Goal: Task Accomplishment & Management: Use online tool/utility

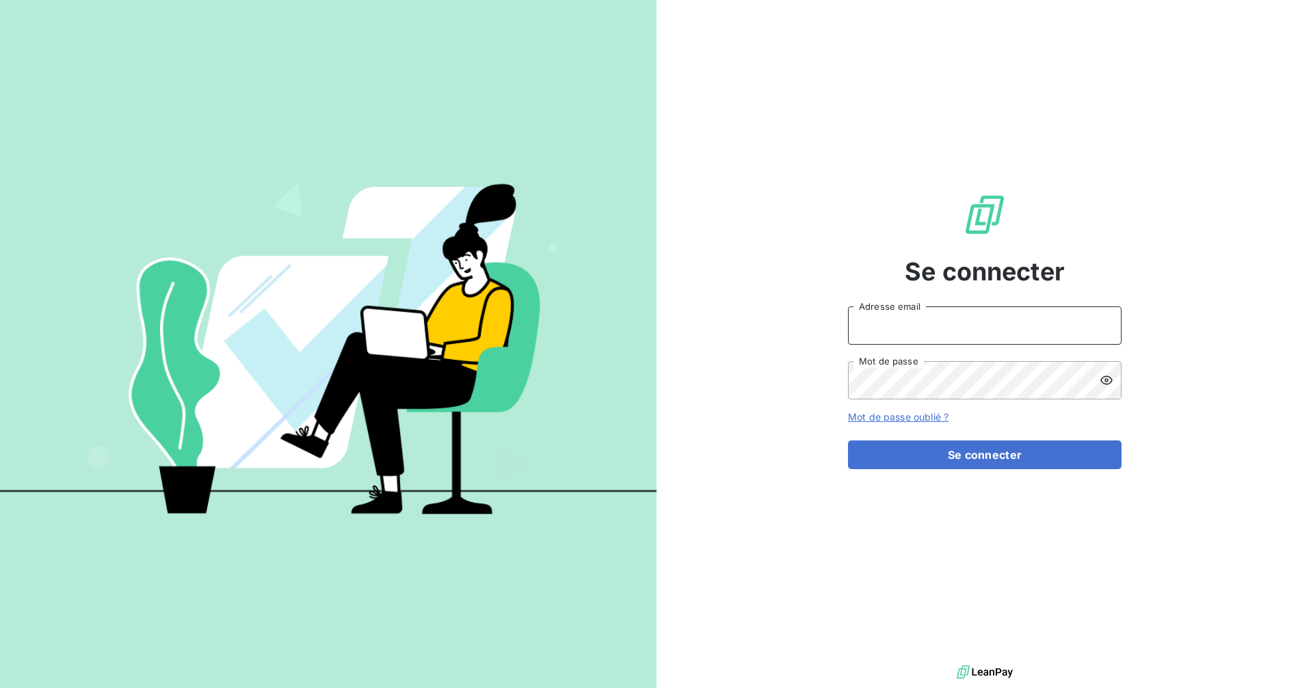
click at [999, 332] on input "Adresse email" at bounding box center [985, 325] width 274 height 38
click at [993, 331] on input "Adresse email" at bounding box center [985, 325] width 274 height 38
click at [0, 687] on com-1password-button at bounding box center [0, 688] width 0 height 0
type input "[EMAIL_ADDRESS][DOMAIN_NAME]"
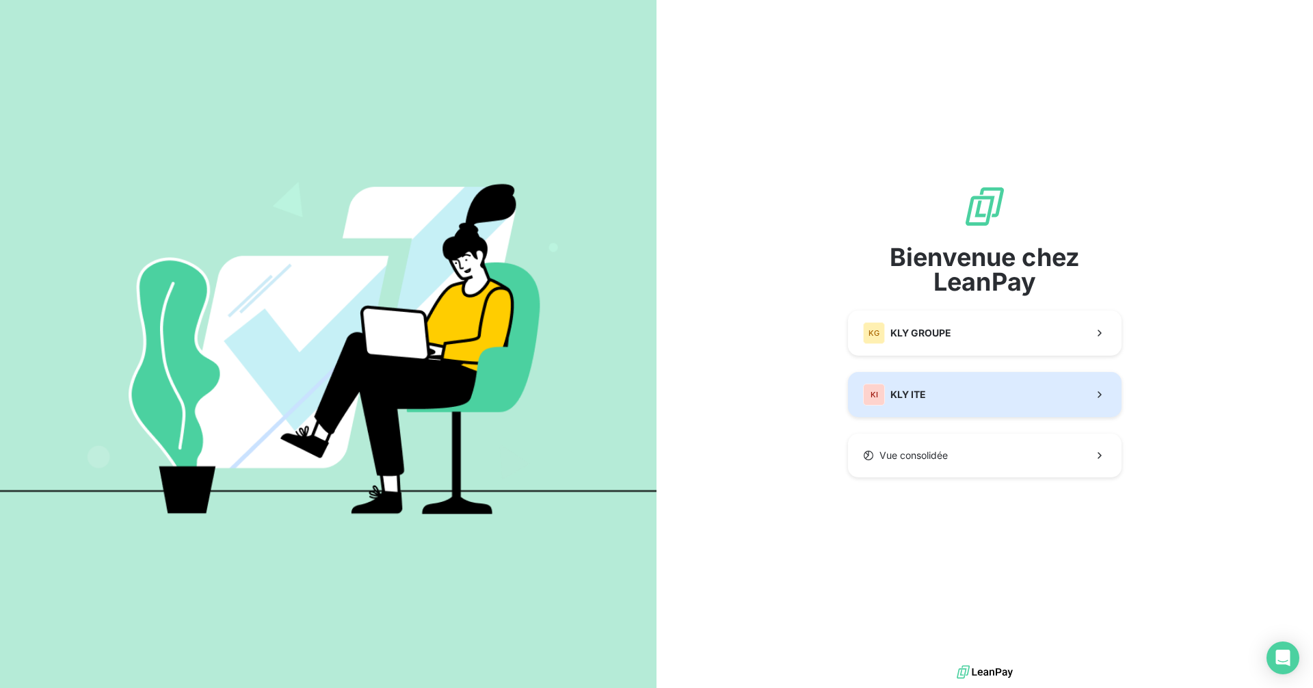
click at [917, 393] on span "KLY ITE" at bounding box center [909, 395] width 36 height 14
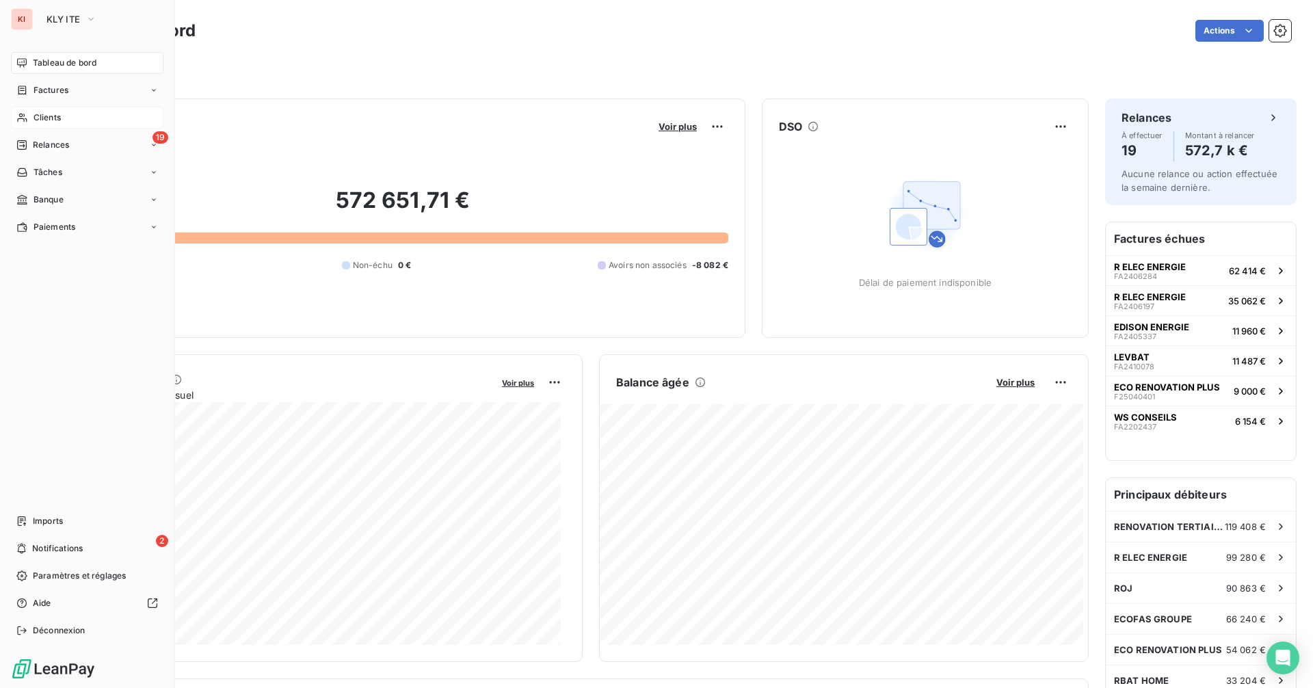
click at [38, 116] on span "Clients" at bounding box center [47, 118] width 27 height 12
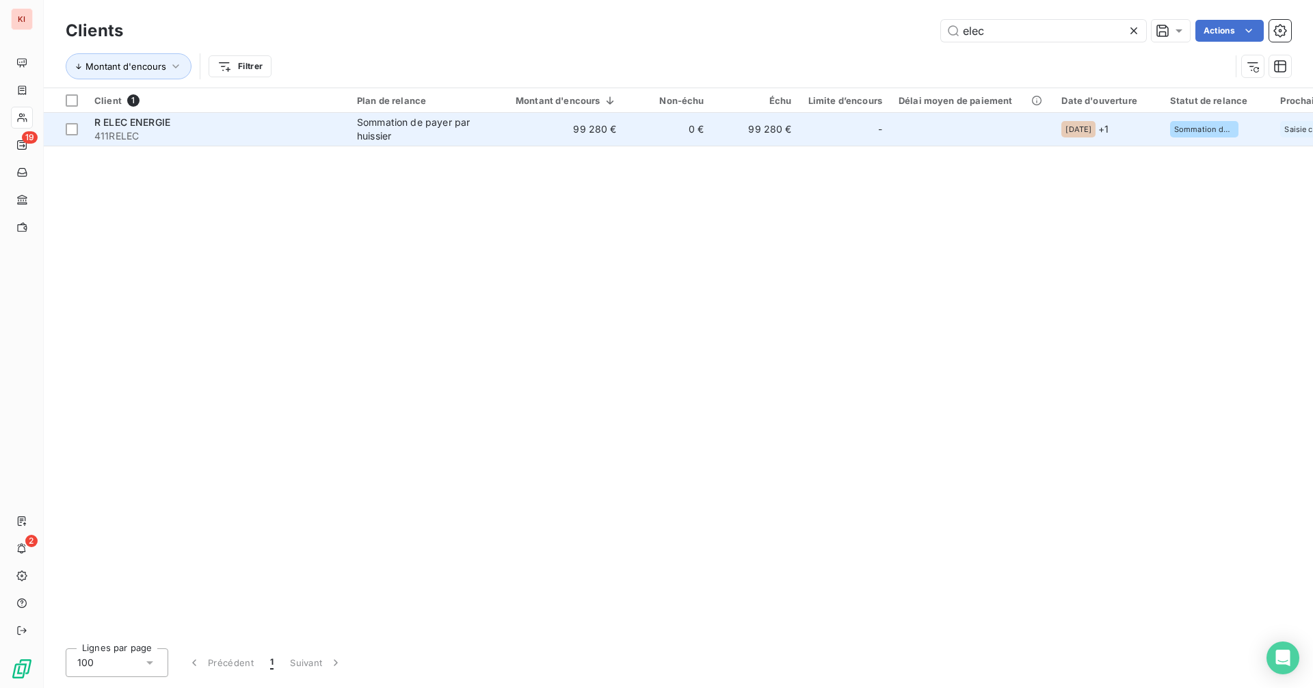
type input "elec"
click at [800, 126] on td "-" at bounding box center [845, 129] width 90 height 33
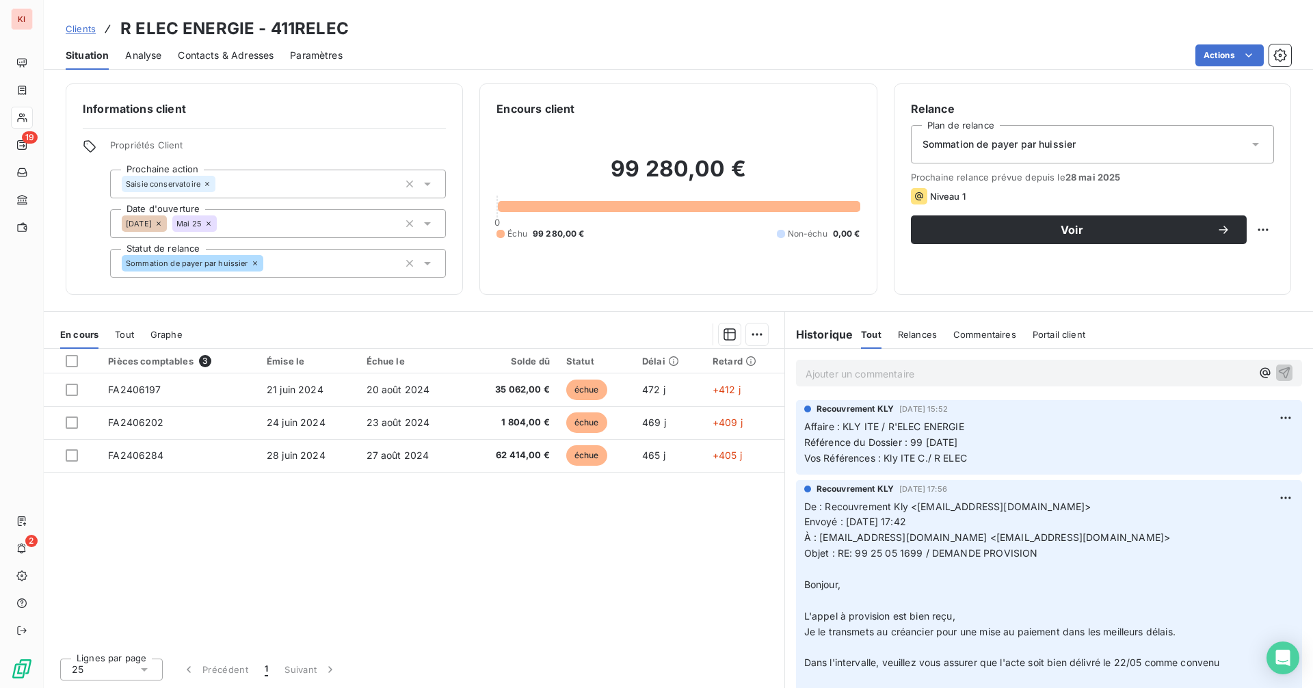
click at [902, 369] on p "Ajouter un commentaire ﻿" at bounding box center [1029, 373] width 446 height 17
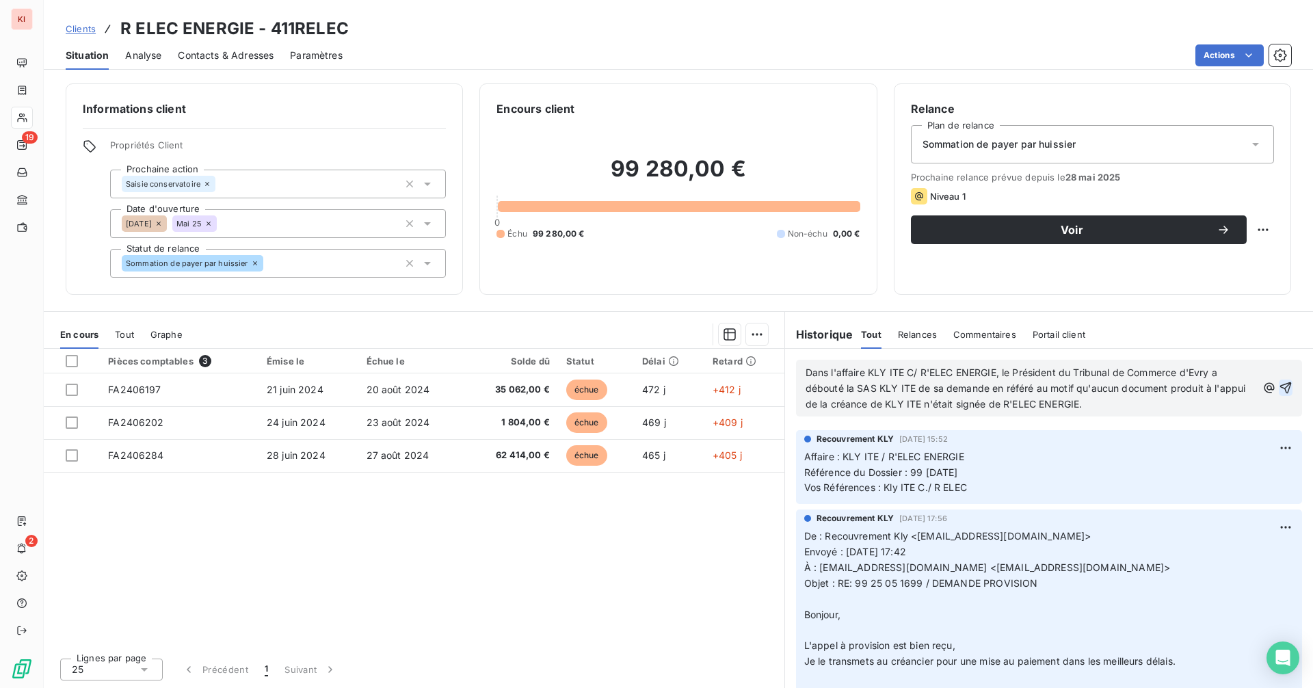
click at [1279, 384] on icon "button" at bounding box center [1286, 388] width 14 height 14
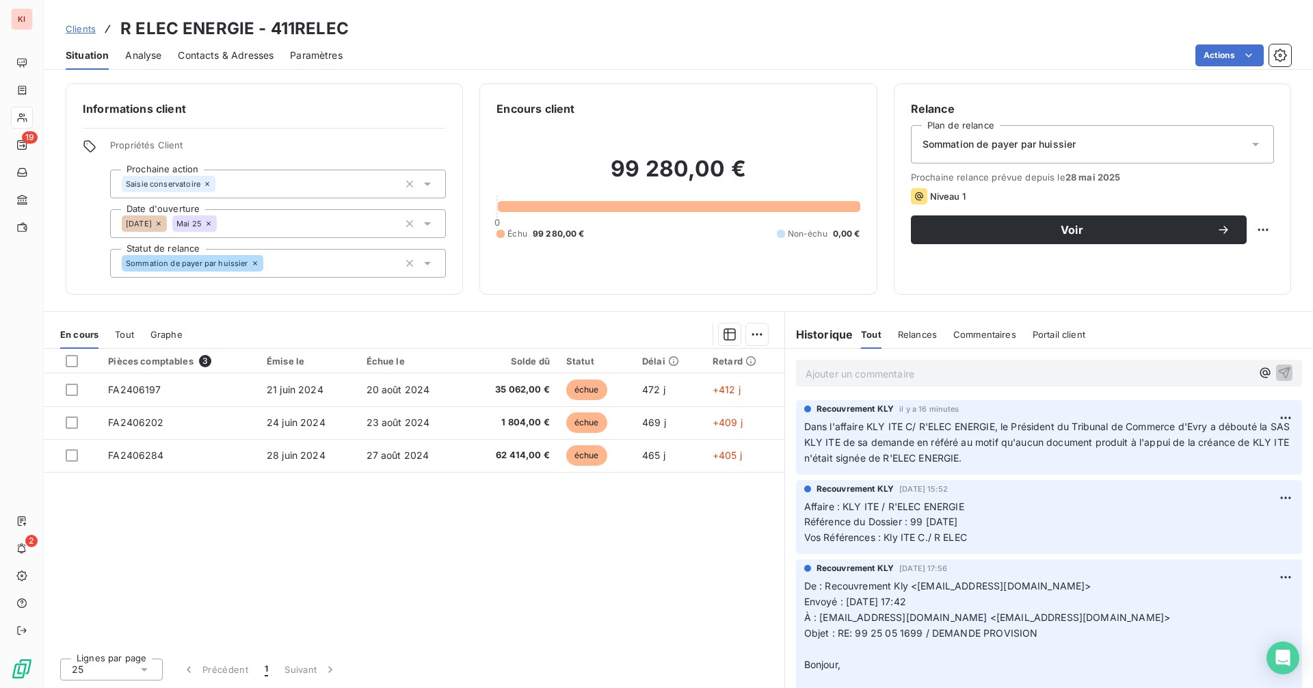
click at [81, 27] on span "Clients" at bounding box center [81, 28] width 30 height 11
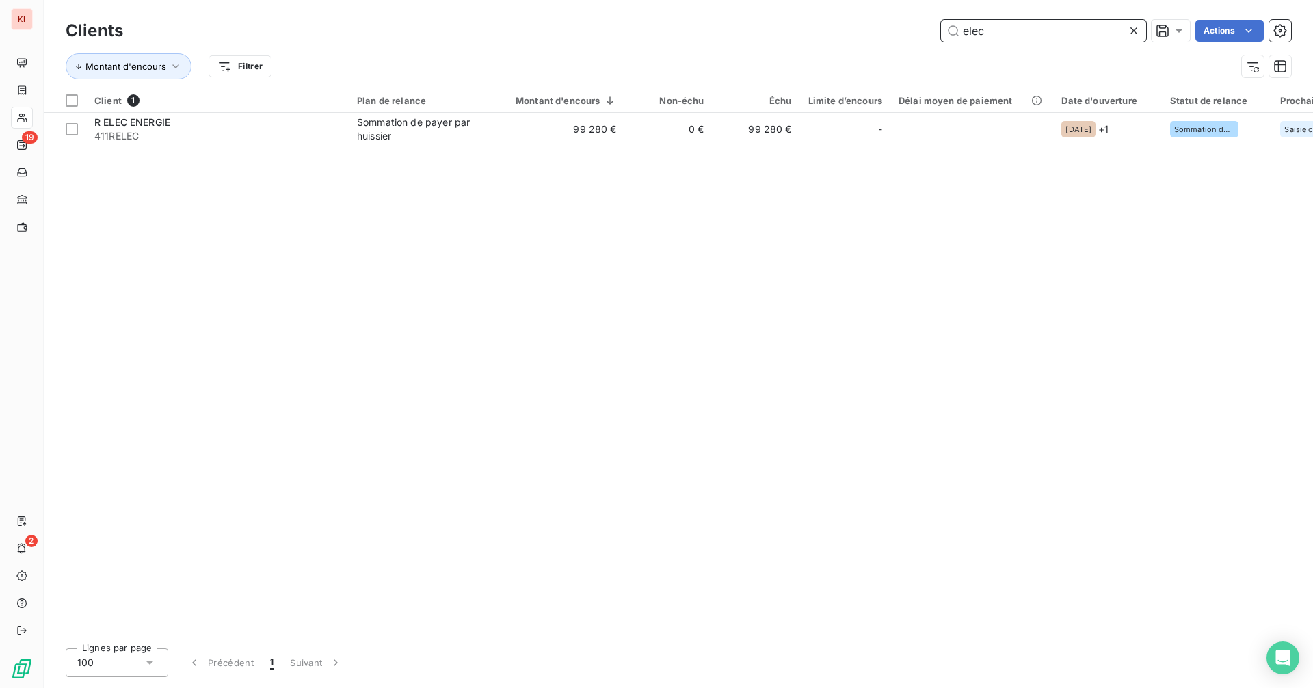
click at [1005, 33] on input "elec" at bounding box center [1043, 31] width 205 height 22
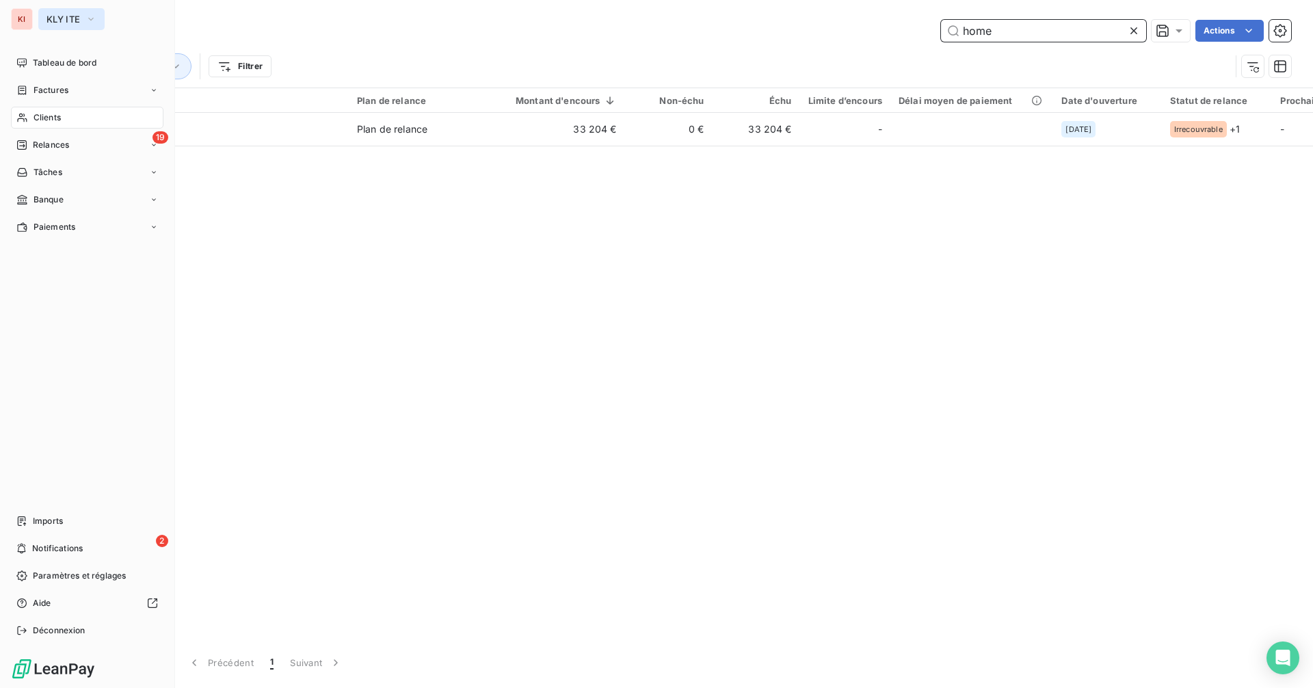
type input "home"
click at [88, 16] on icon "button" at bounding box center [91, 19] width 11 height 14
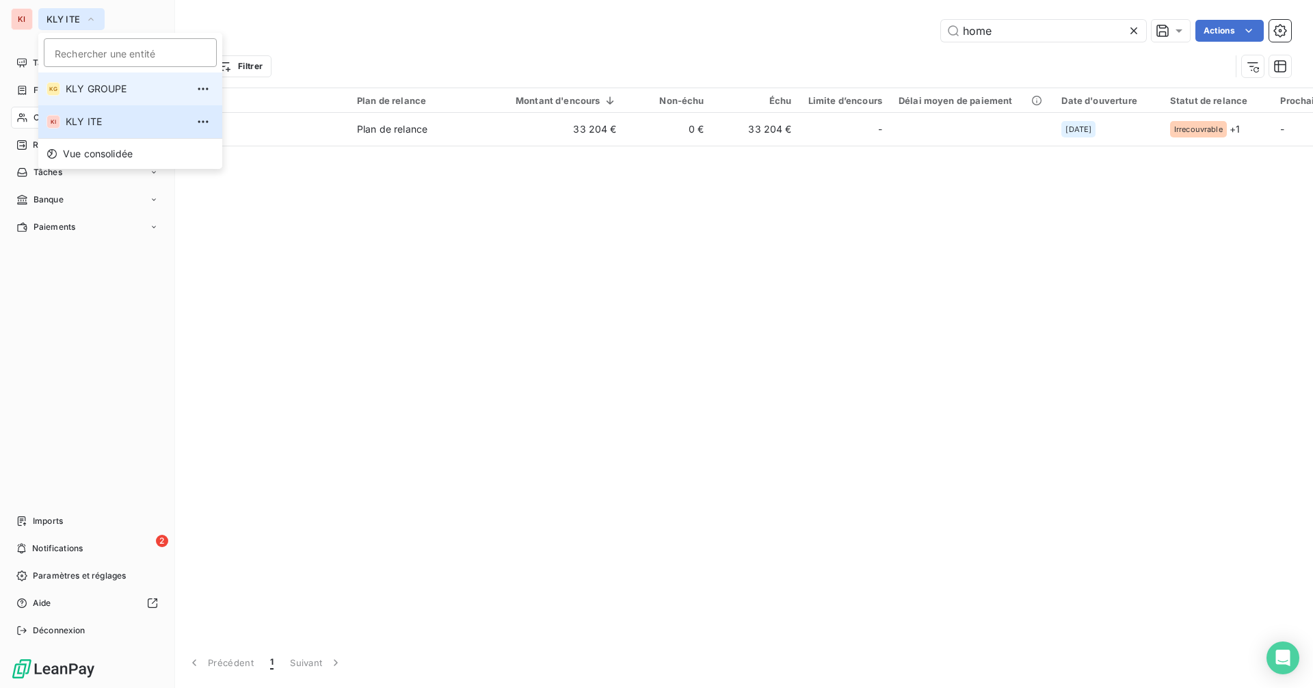
click at [101, 88] on span "KLY GROUPE" at bounding box center [126, 89] width 121 height 14
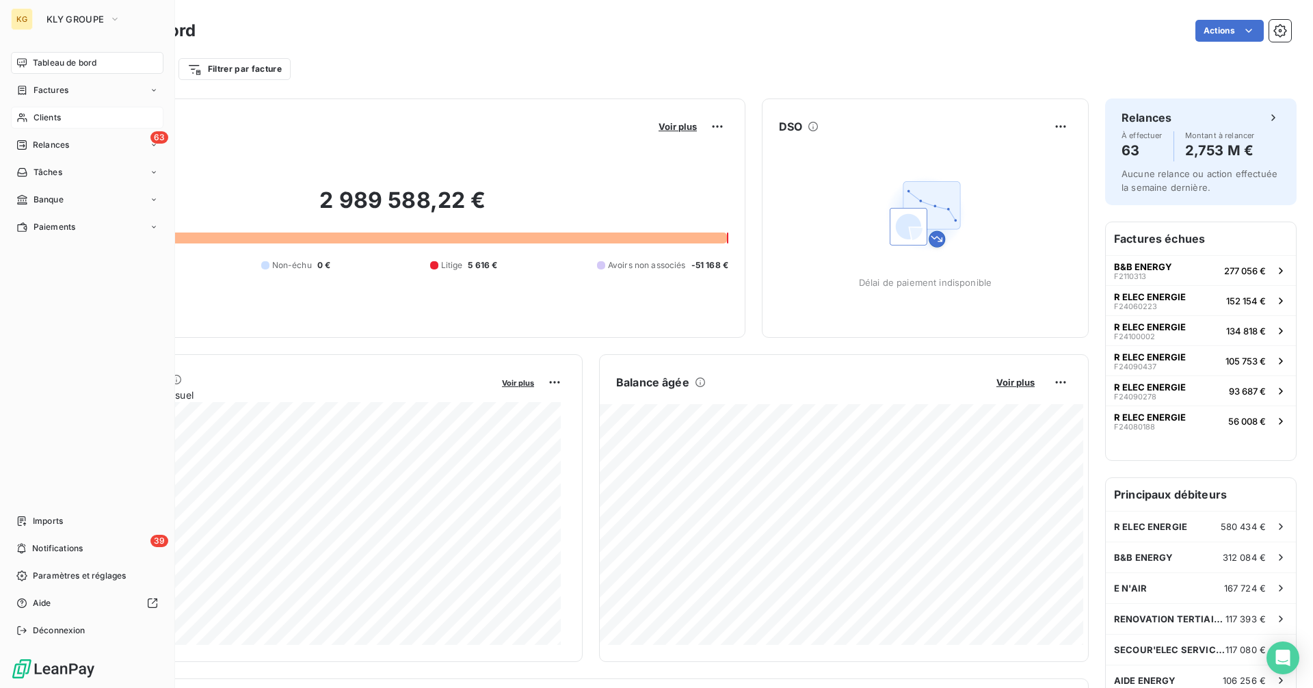
click at [81, 123] on div "Clients" at bounding box center [87, 118] width 153 height 22
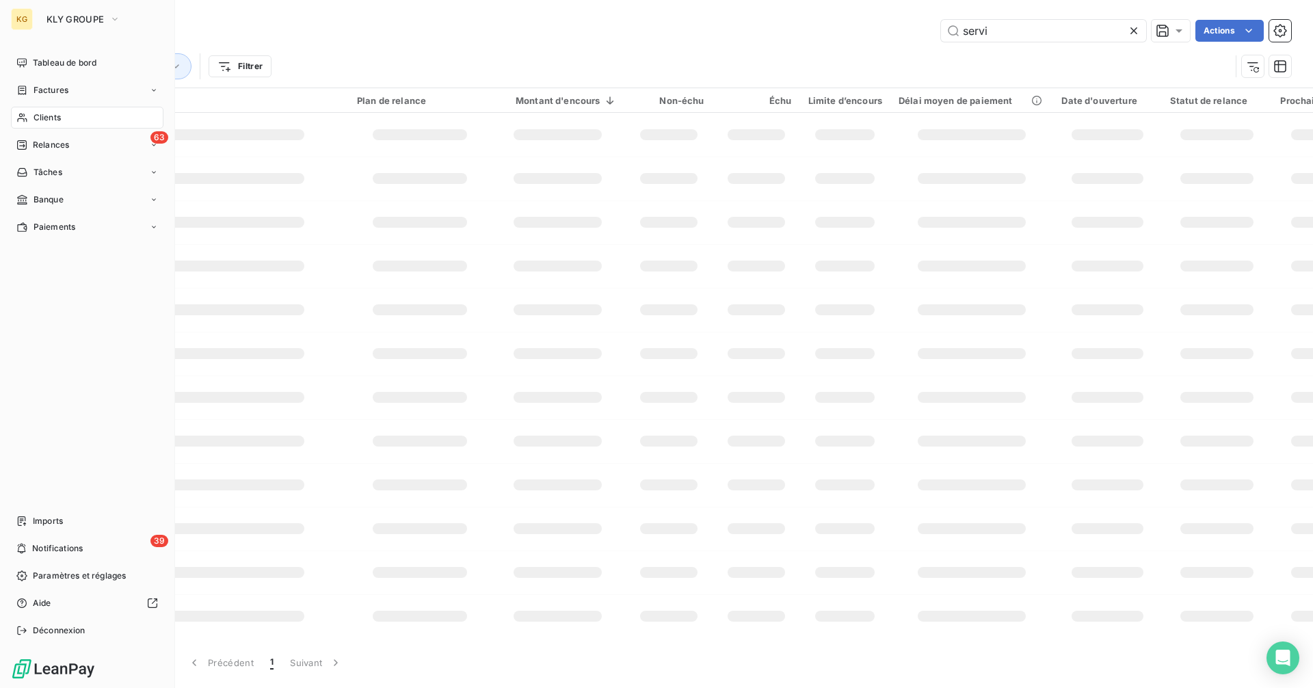
type input "home"
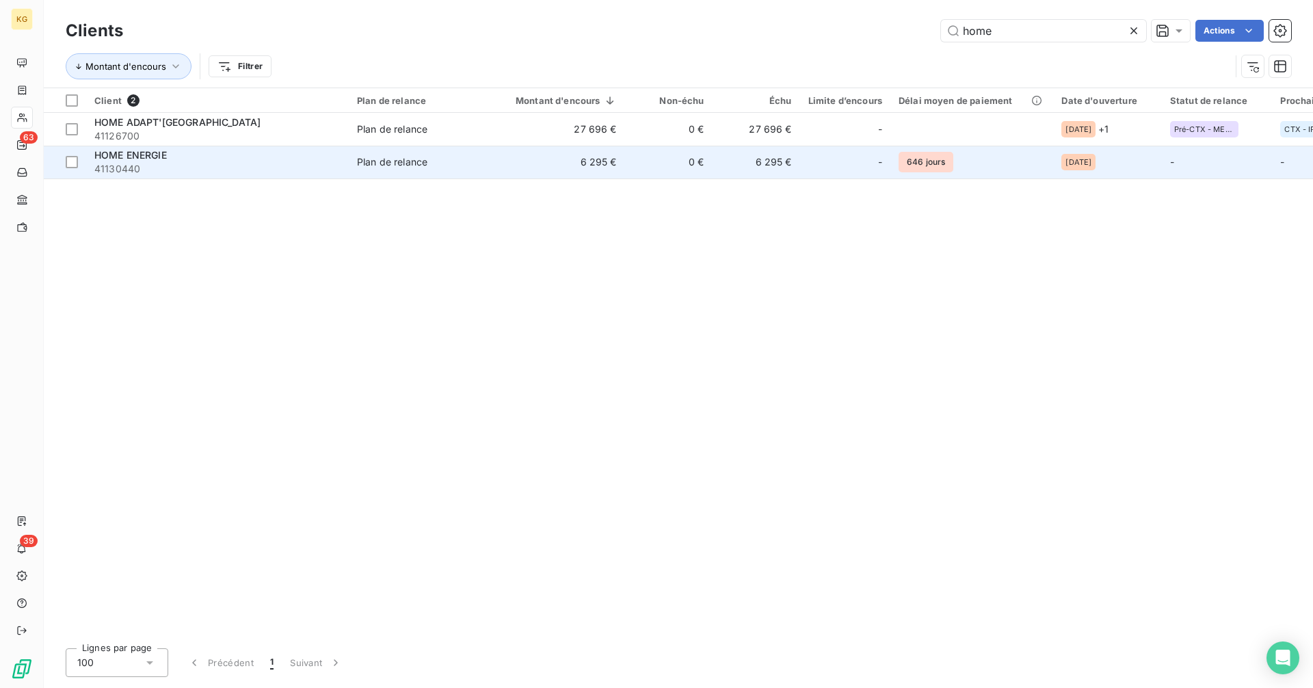
click at [386, 162] on div "Plan de relance" at bounding box center [392, 162] width 70 height 14
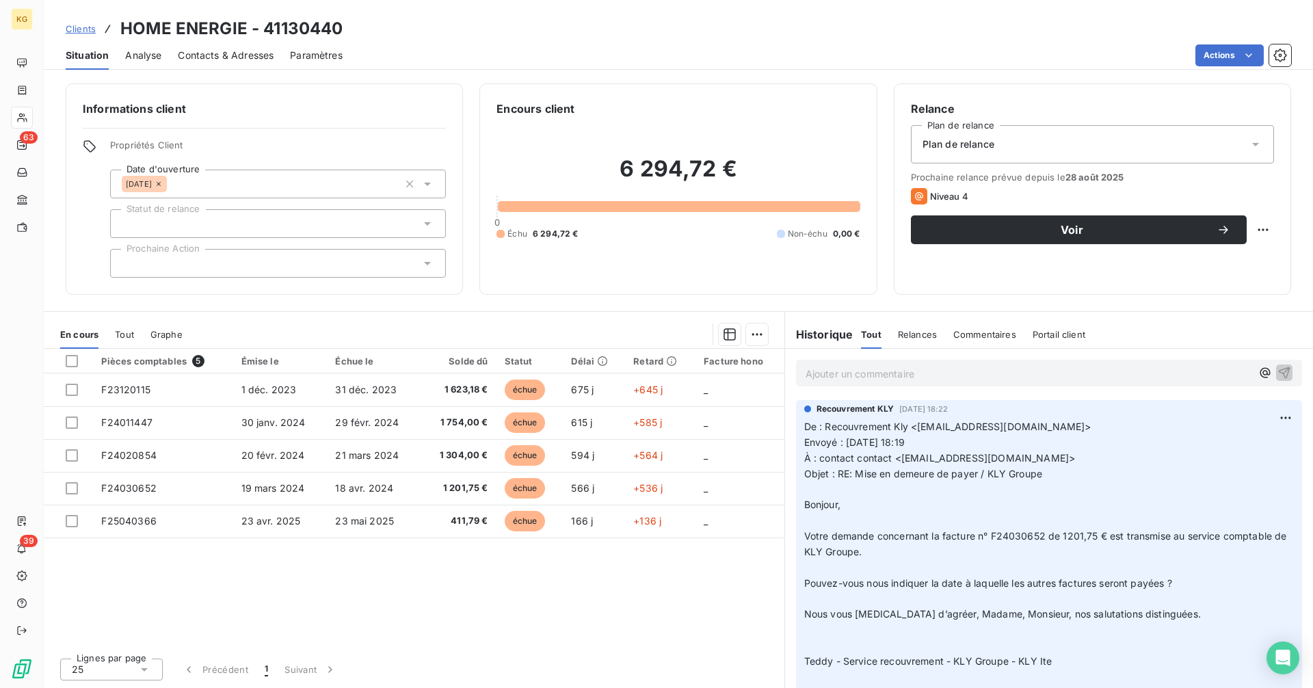
click at [890, 374] on p "Ajouter un commentaire ﻿" at bounding box center [1029, 373] width 446 height 17
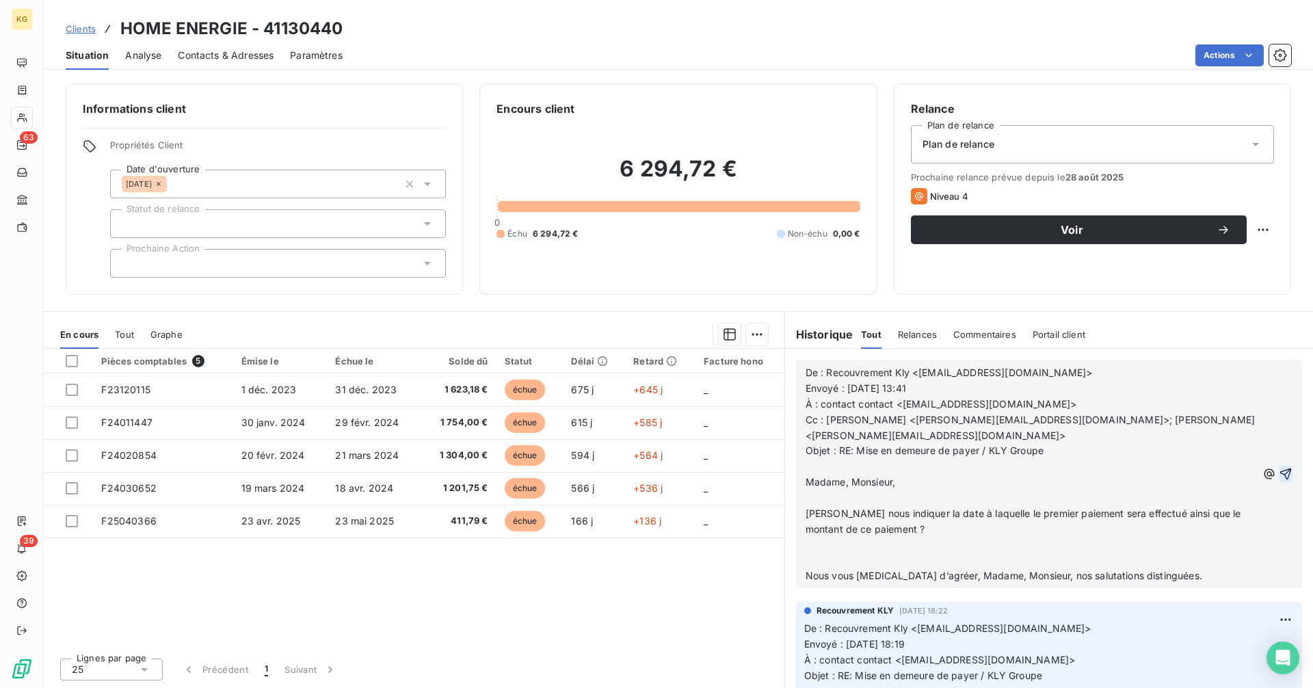
click at [1279, 467] on icon "button" at bounding box center [1286, 474] width 14 height 14
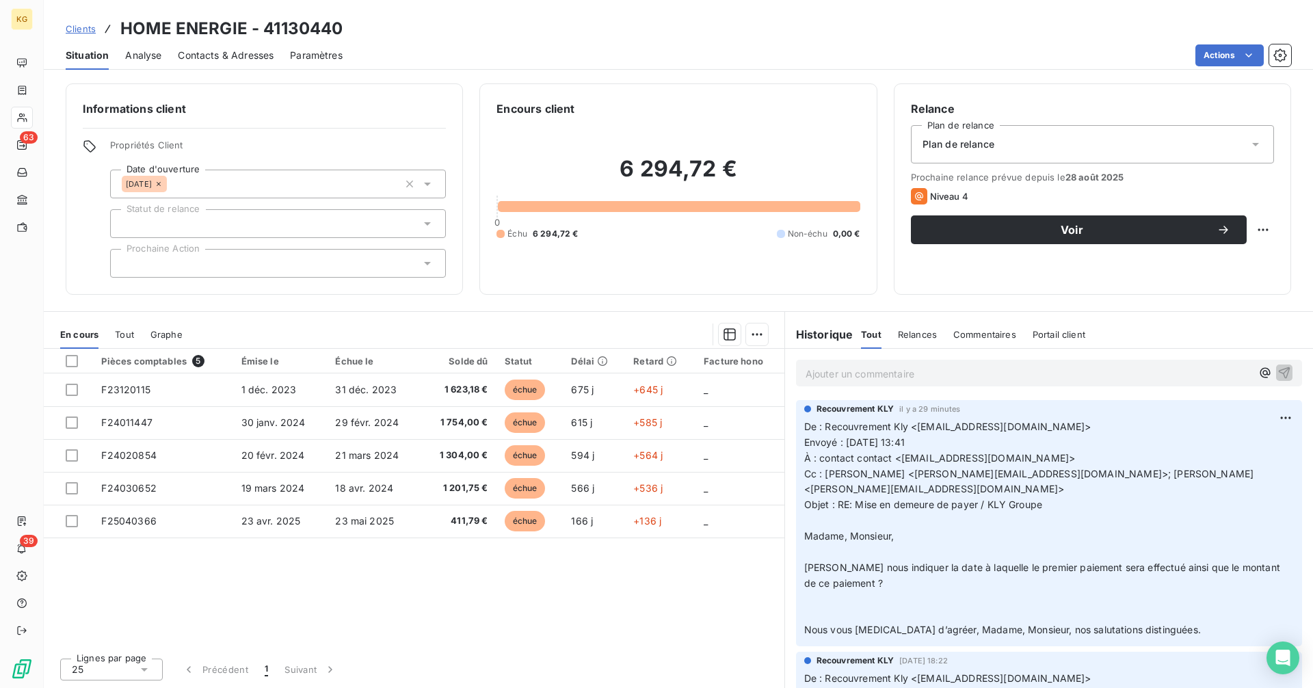
click at [81, 32] on span "Clients" at bounding box center [81, 28] width 30 height 11
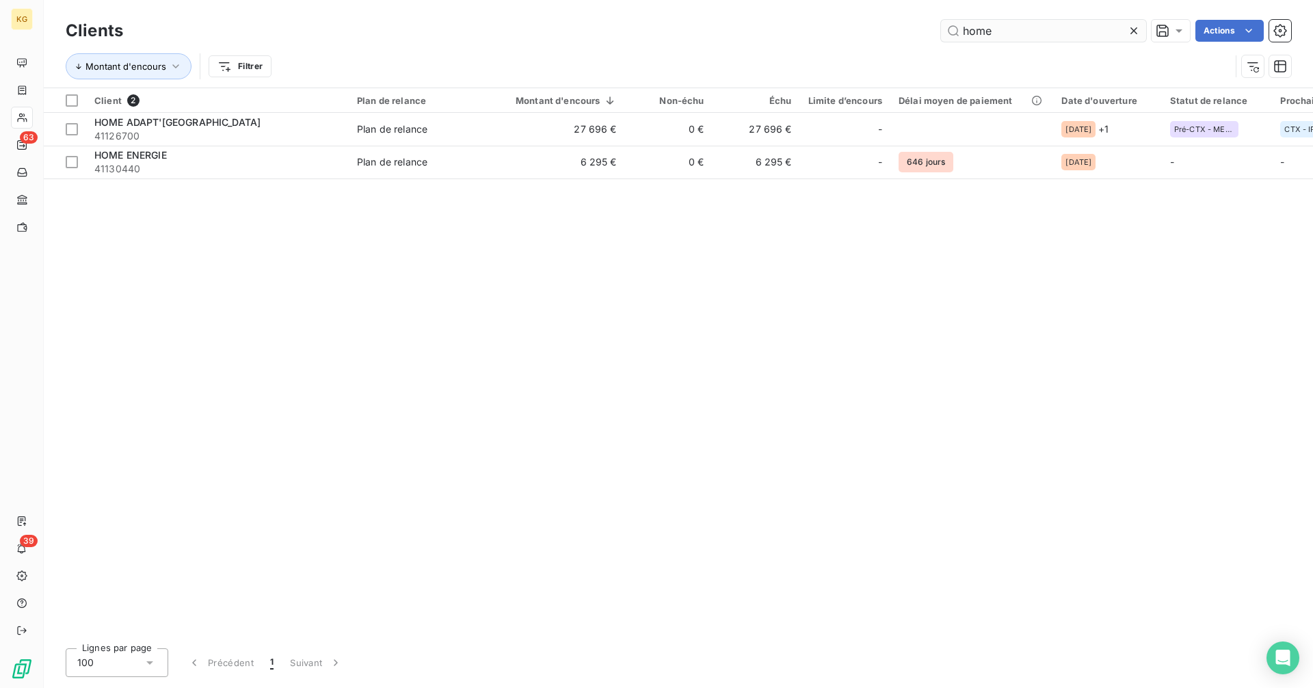
drag, startPoint x: 1137, startPoint y: 31, endPoint x: 1080, endPoint y: 31, distance: 56.8
click at [1132, 31] on icon at bounding box center [1134, 31] width 14 height 14
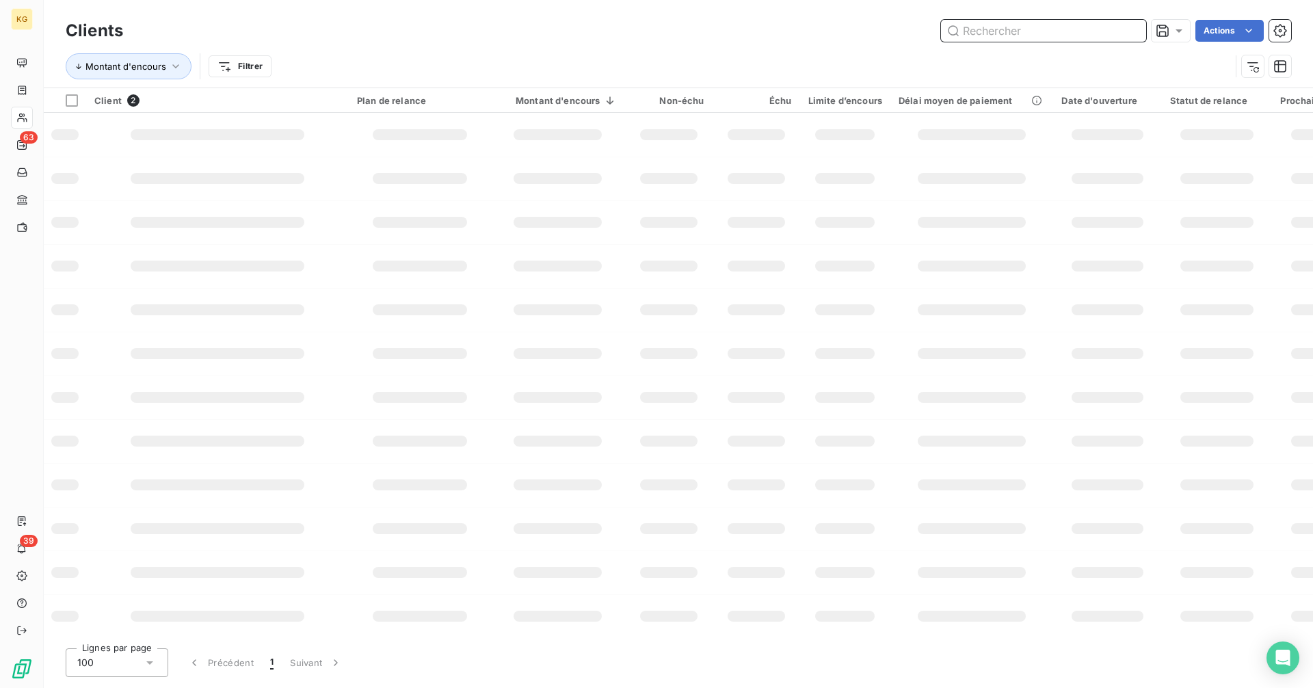
click at [1062, 31] on input "text" at bounding box center [1043, 31] width 205 height 22
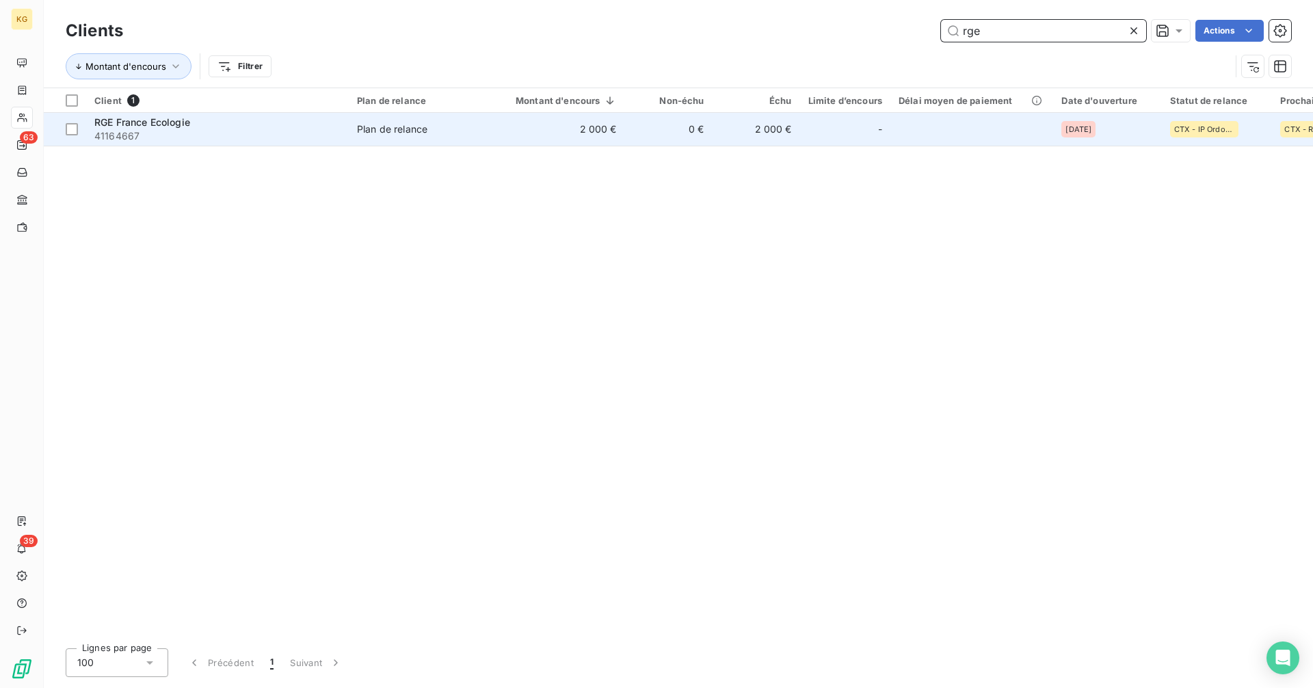
type input "rge"
click at [794, 132] on td "2 000 €" at bounding box center [757, 129] width 88 height 33
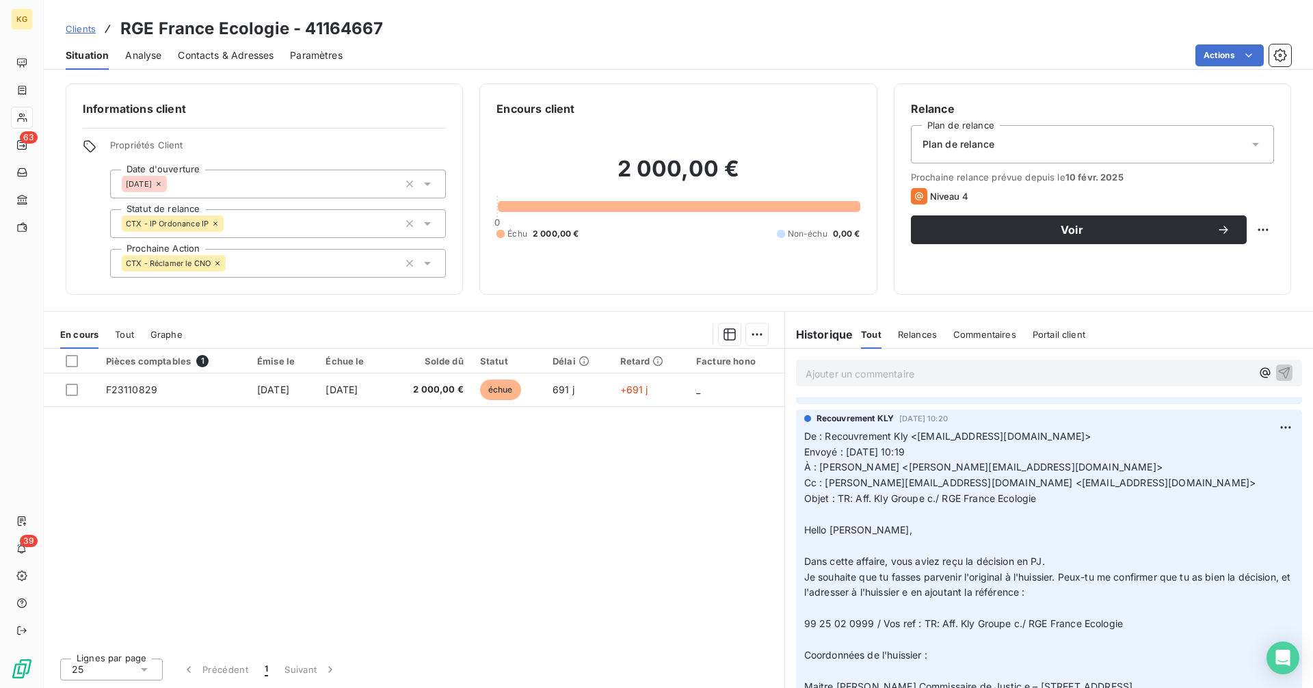
scroll to position [479, 0]
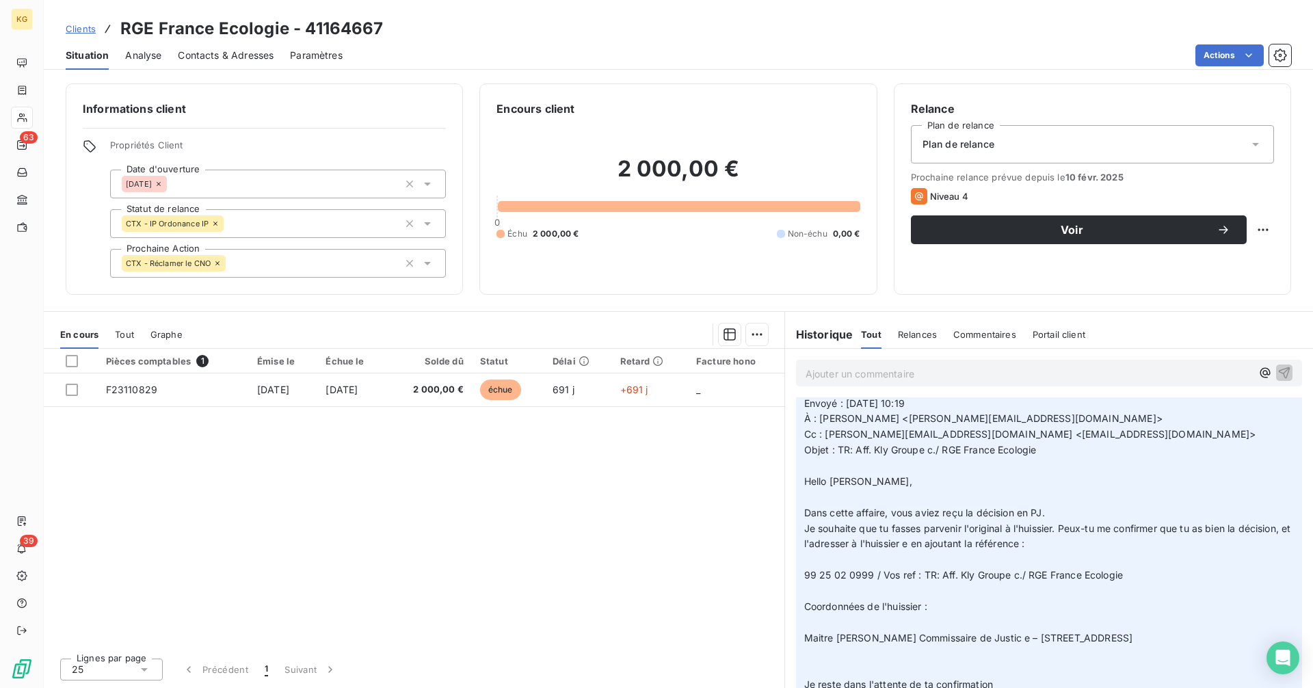
click at [871, 577] on span "99 25 02 0999 / Vos ref : TR: Aff. Kly Groupe c./ RGE France Ecologie" at bounding box center [963, 575] width 319 height 12
click at [804, 577] on span "99 25 02 0999 / Vos ref : TR: Aff. Kly Groupe c./ RGE France Ecologie" at bounding box center [963, 575] width 319 height 12
copy span "99 25 02 0999"
click at [852, 367] on p "Ajouter un commentaire ﻿" at bounding box center [1029, 373] width 446 height 17
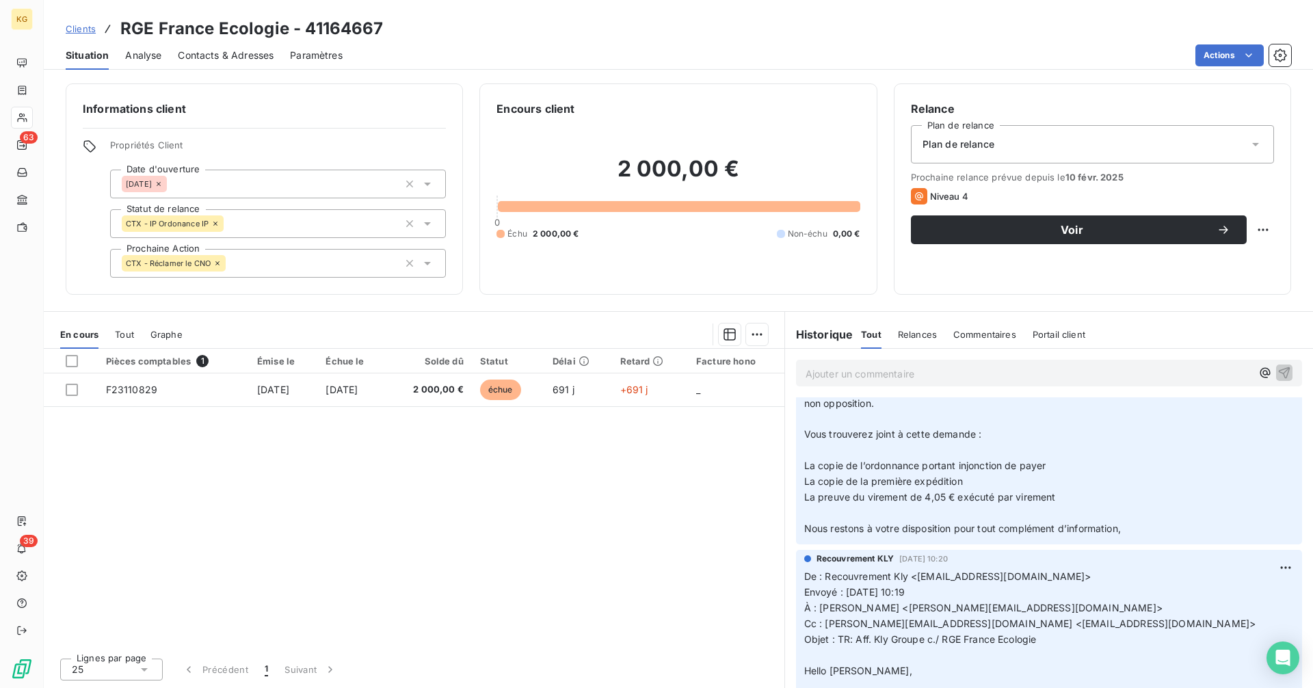
scroll to position [668, 0]
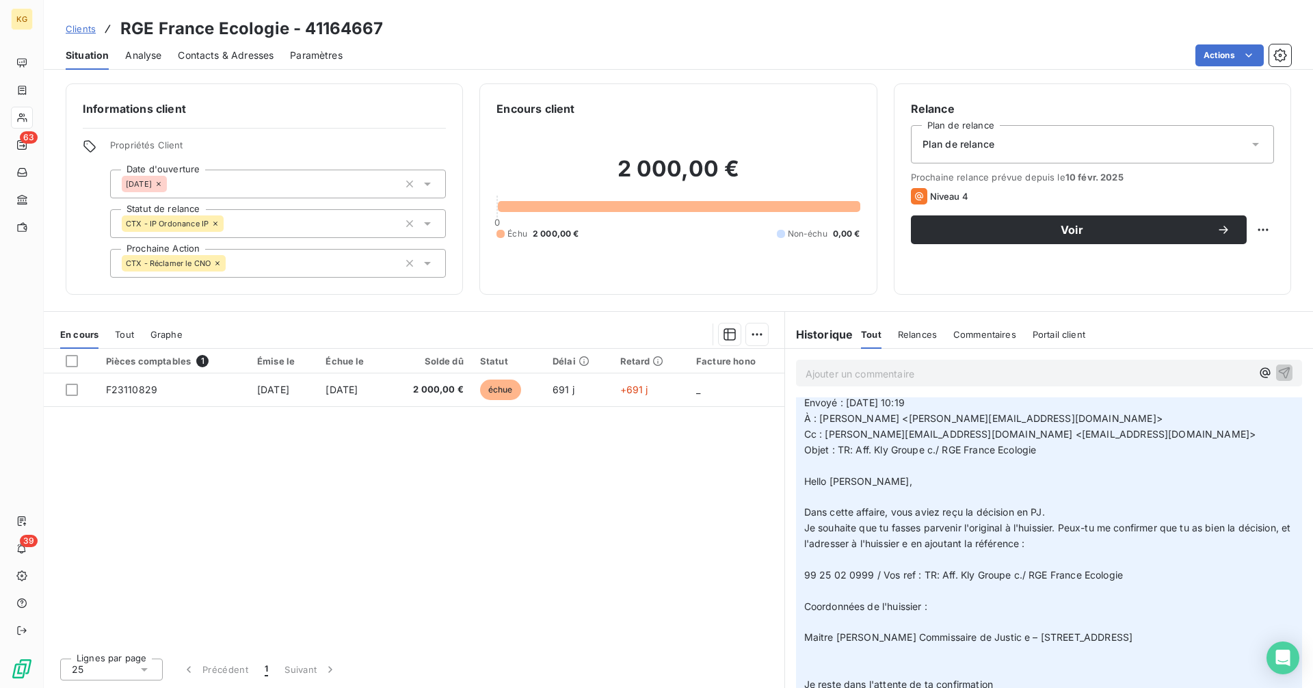
click at [840, 372] on p "Ajouter un commentaire ﻿" at bounding box center [1029, 373] width 446 height 17
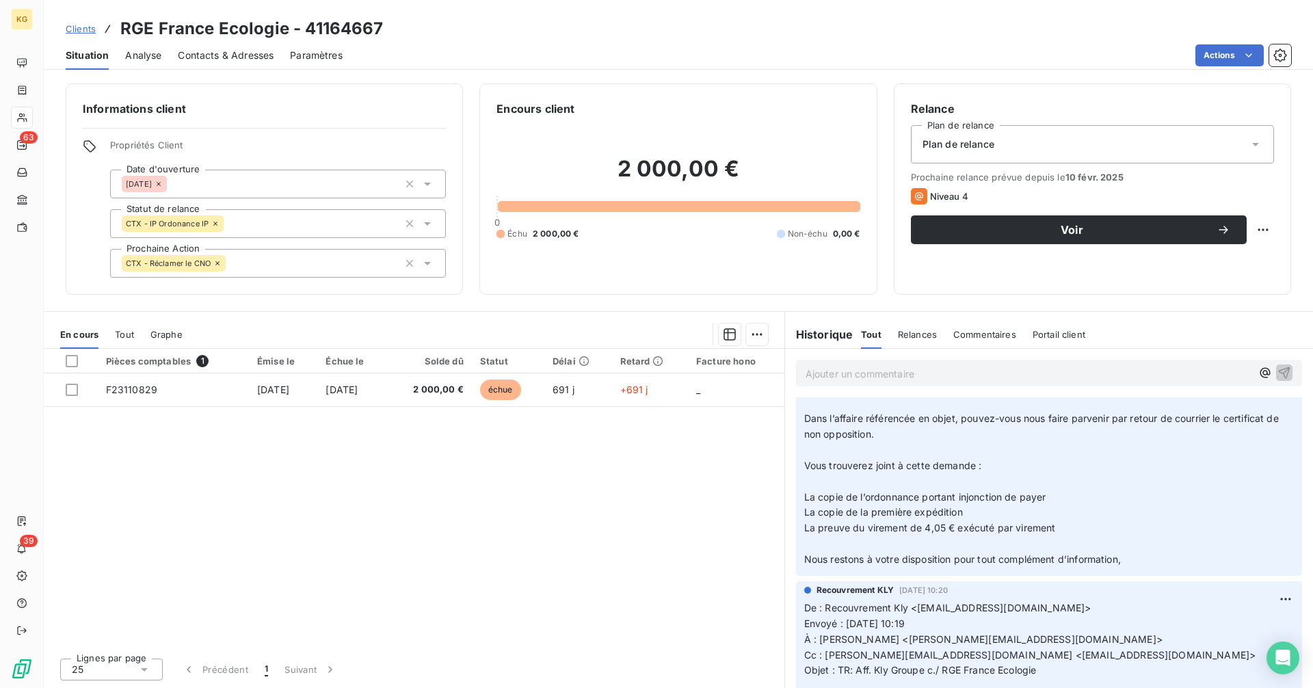
scroll to position [889, 0]
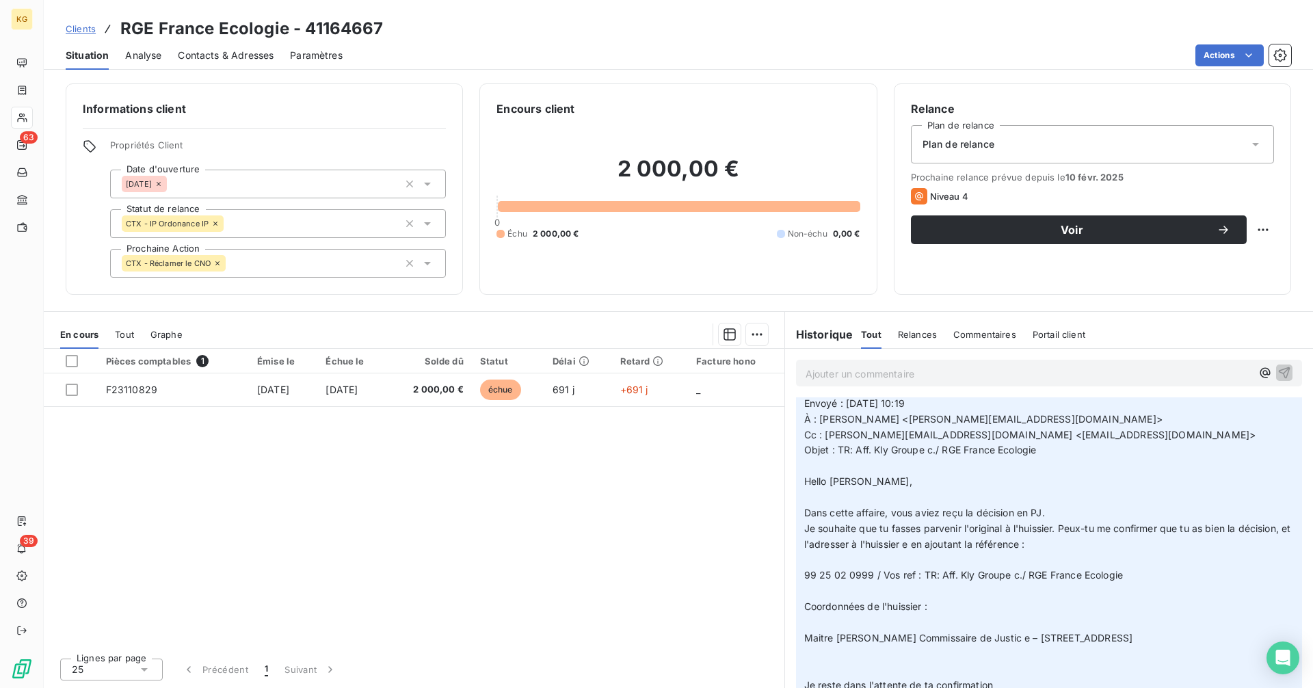
click at [96, 31] on div "Clients RGE France Ecologie - 41164667" at bounding box center [225, 28] width 318 height 25
click at [63, 25] on div "Clients RGE France Ecologie - 41164667" at bounding box center [679, 28] width 1270 height 25
click at [95, 29] on span "Clients" at bounding box center [81, 28] width 30 height 11
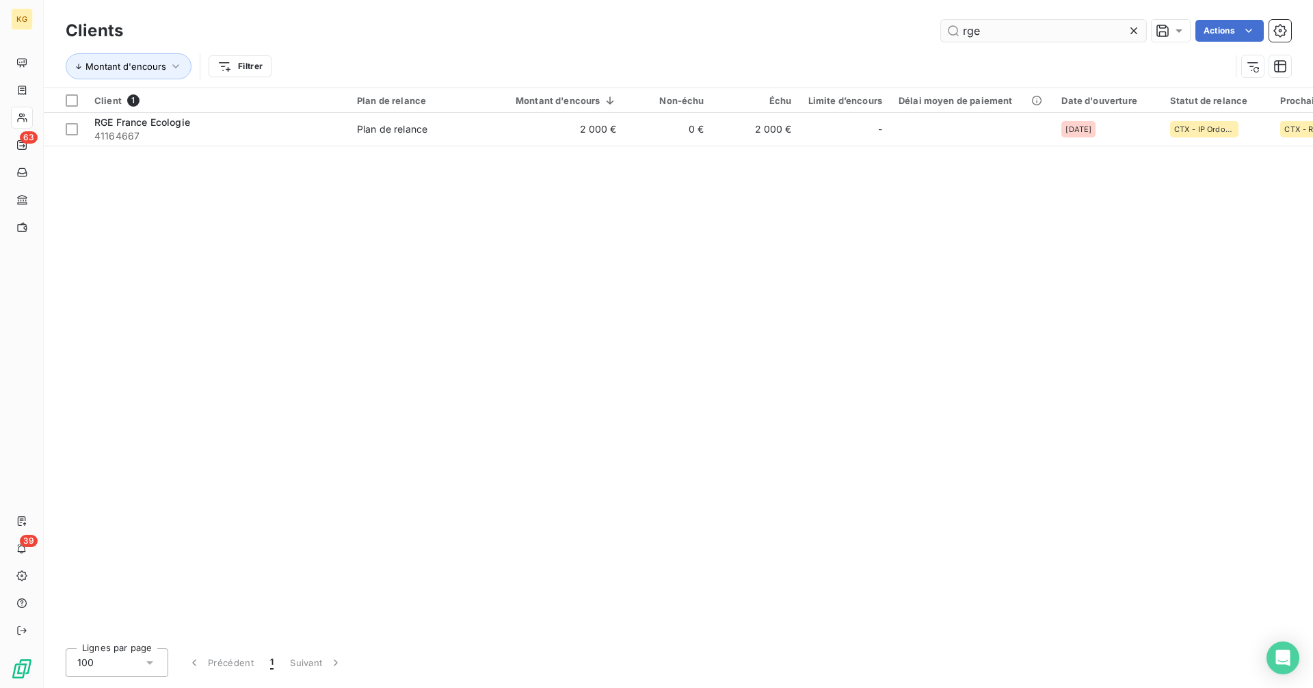
click at [1065, 29] on input "rge" at bounding box center [1043, 31] width 205 height 22
click at [1064, 29] on input "rge" at bounding box center [1043, 31] width 205 height 22
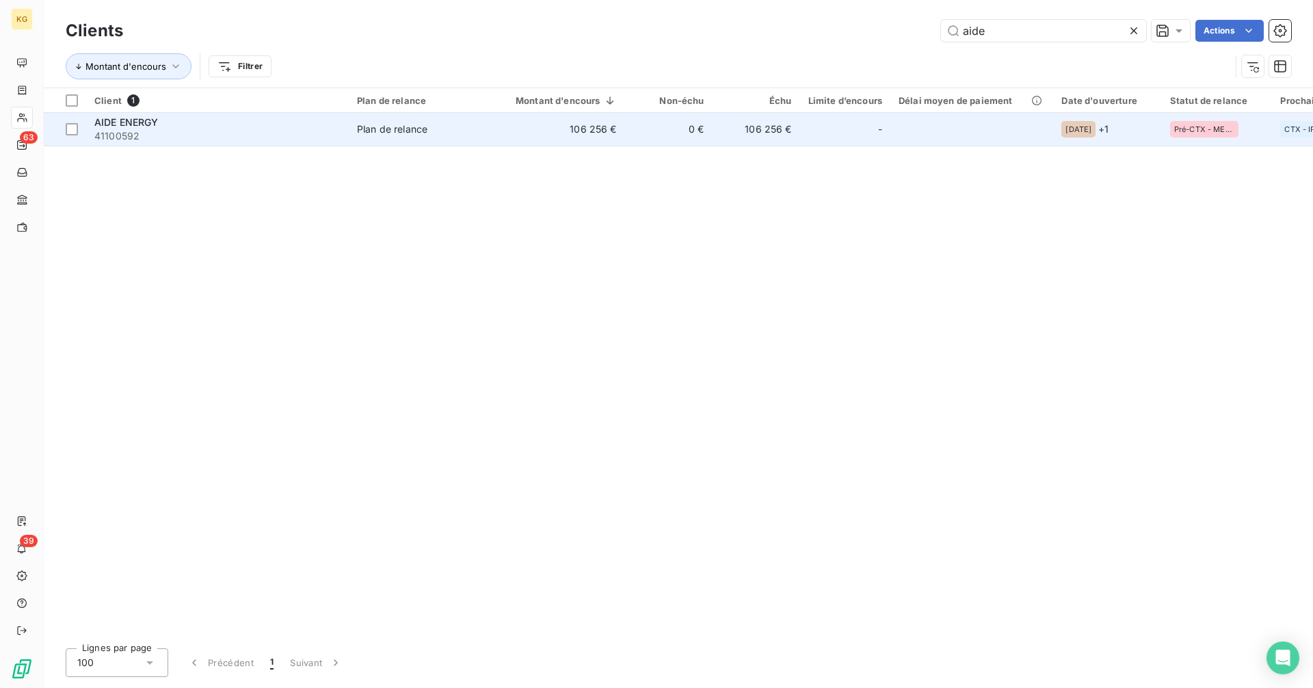
type input "aide"
click at [527, 129] on td "106 256 €" at bounding box center [558, 129] width 134 height 33
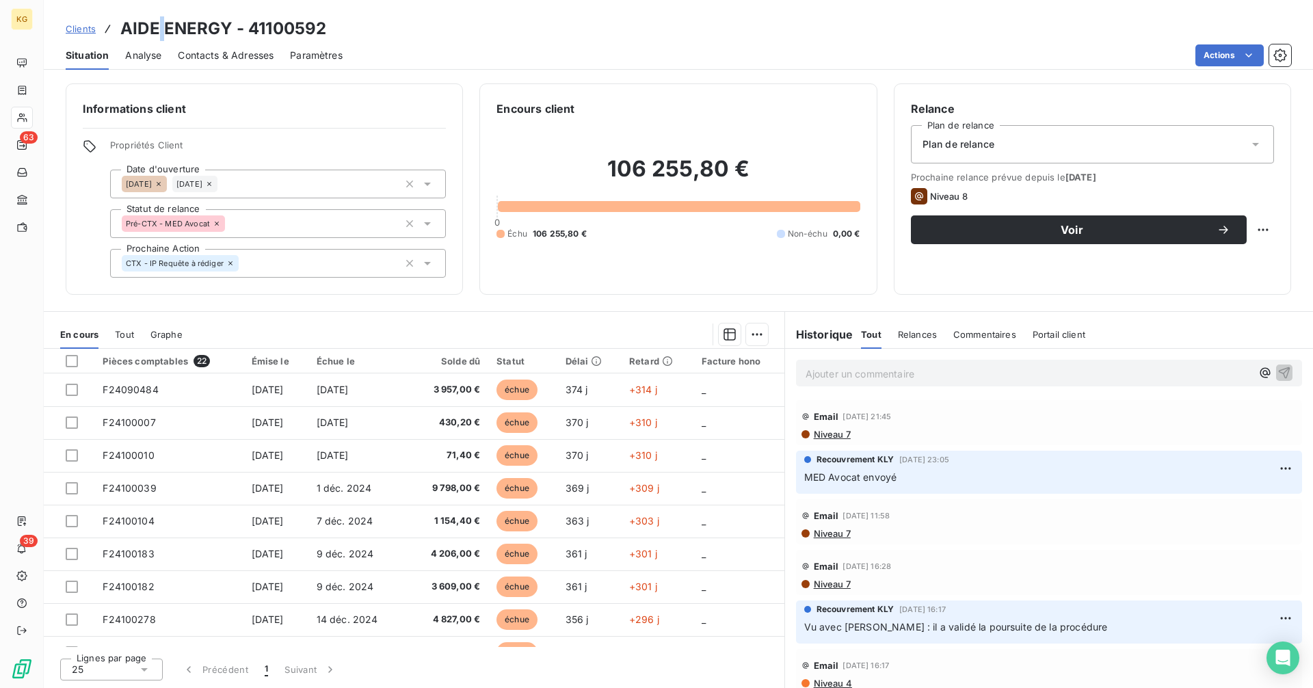
click at [161, 26] on h3 "AIDE ENERGY - 41100592" at bounding box center [223, 28] width 206 height 25
click at [162, 26] on h3 "AIDE ENERGY - 41100592" at bounding box center [223, 28] width 206 height 25
click at [228, 31] on h3 "AIDE ENERGY - 41100592" at bounding box center [223, 28] width 206 height 25
click at [229, 31] on h3 "AIDE ENERGY - 41100592" at bounding box center [223, 28] width 206 height 25
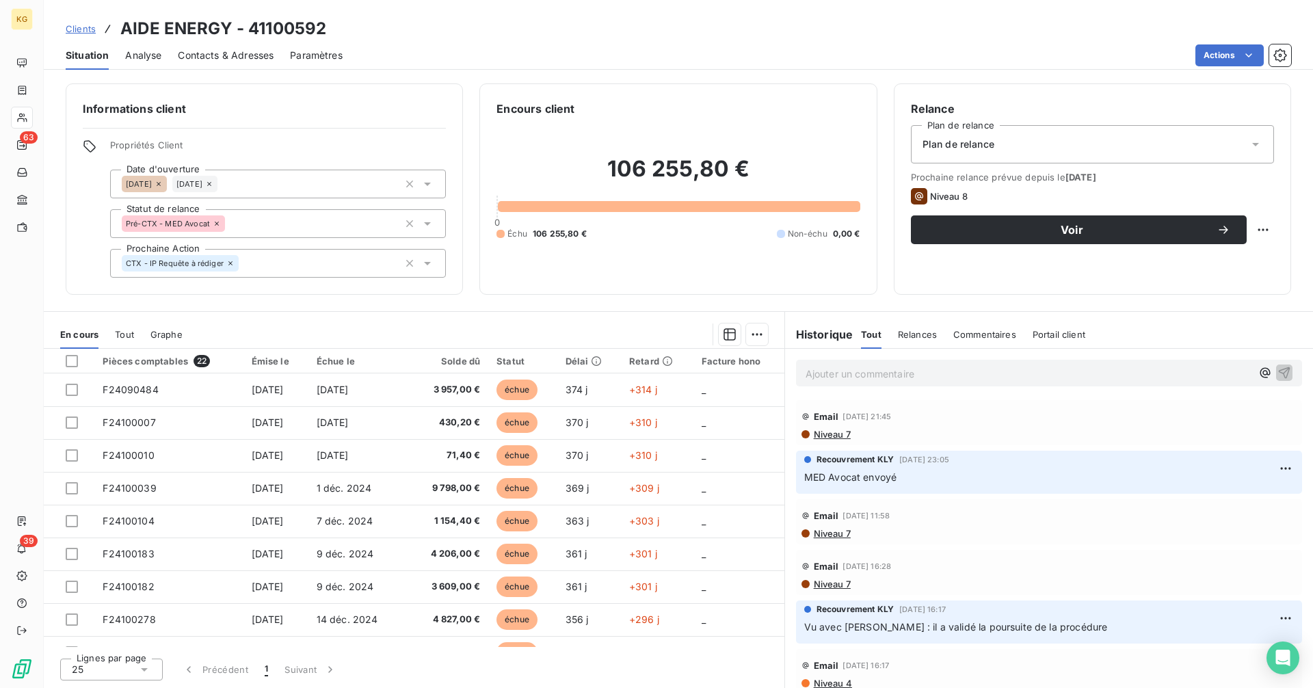
click at [874, 376] on p "Ajouter un commentaire ﻿" at bounding box center [1029, 373] width 446 height 17
